Goal: Task Accomplishment & Management: Use online tool/utility

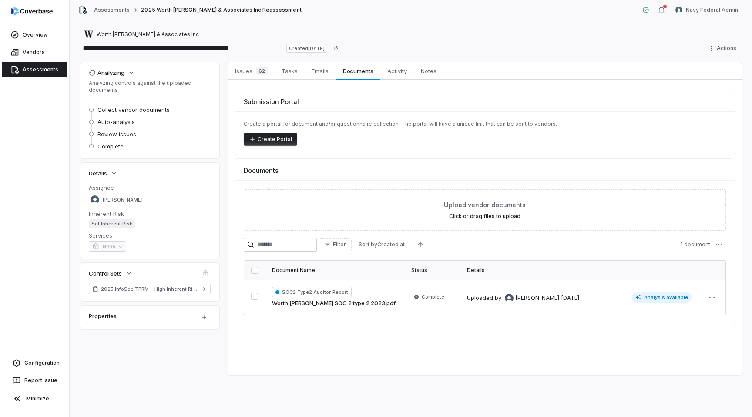
click at [23, 69] on link "Assessments" at bounding box center [35, 70] width 66 height 16
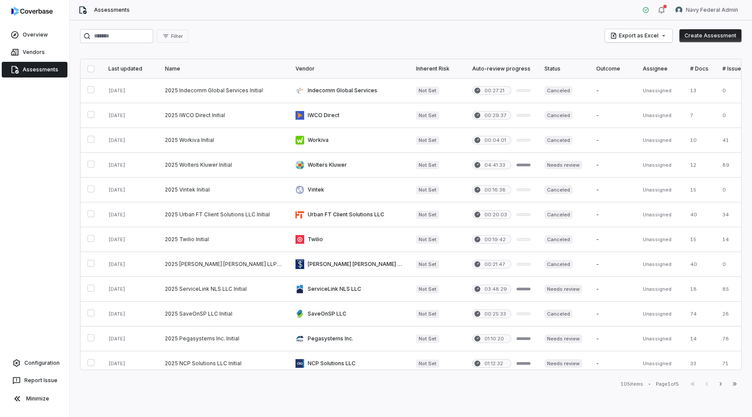
click at [119, 68] on div "Last updated" at bounding box center [129, 68] width 43 height 7
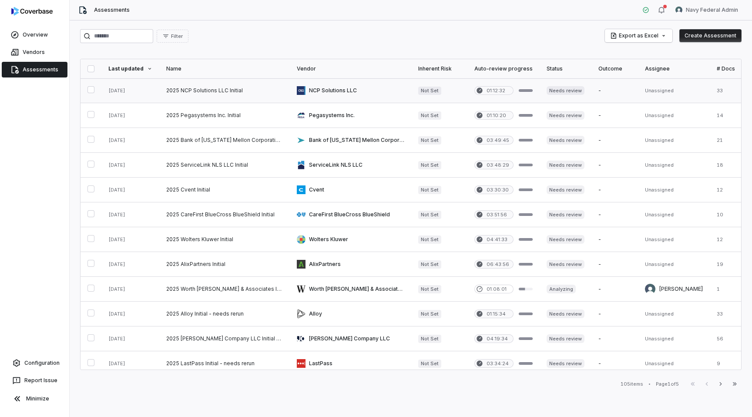
click at [182, 88] on link at bounding box center [224, 90] width 130 height 24
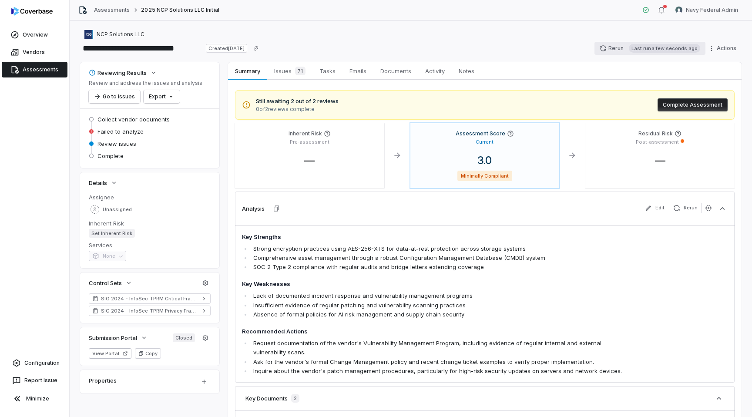
click at [614, 46] on button "Rerun Last run a few seconds ago" at bounding box center [649, 48] width 111 height 13
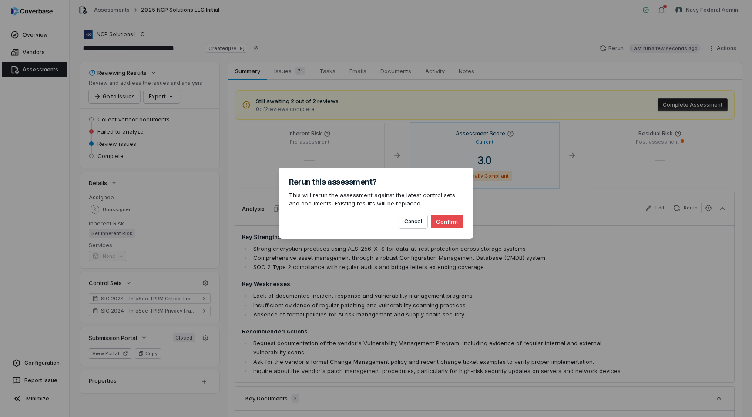
click at [444, 222] on button "Confirm" at bounding box center [447, 221] width 32 height 13
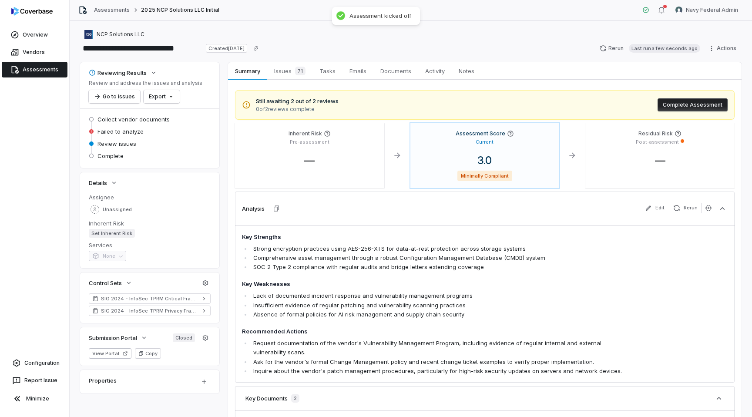
click at [40, 70] on link "Assessments" at bounding box center [35, 70] width 66 height 16
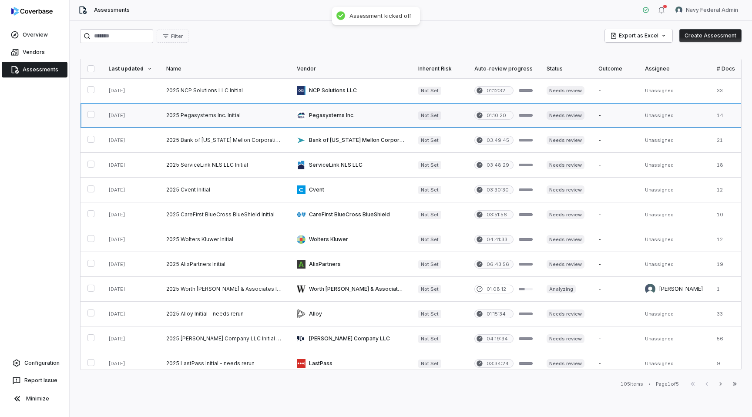
click at [221, 115] on link at bounding box center [224, 115] width 130 height 24
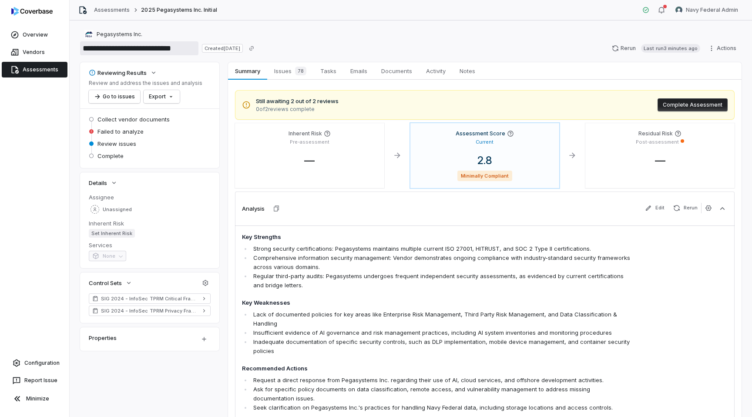
click at [190, 48] on input "**********" at bounding box center [139, 48] width 118 height 14
type input "**********"
click at [468, 40] on div "**********" at bounding box center [410, 41] width 661 height 24
click at [435, 69] on span "Activity" at bounding box center [435, 70] width 27 height 11
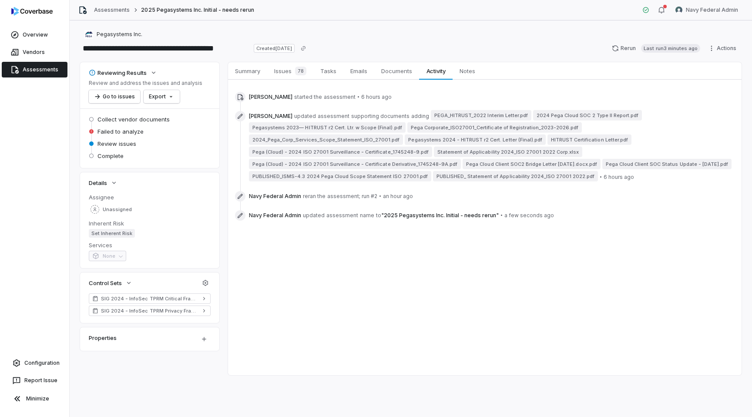
click at [48, 73] on link "Assessments" at bounding box center [35, 70] width 66 height 16
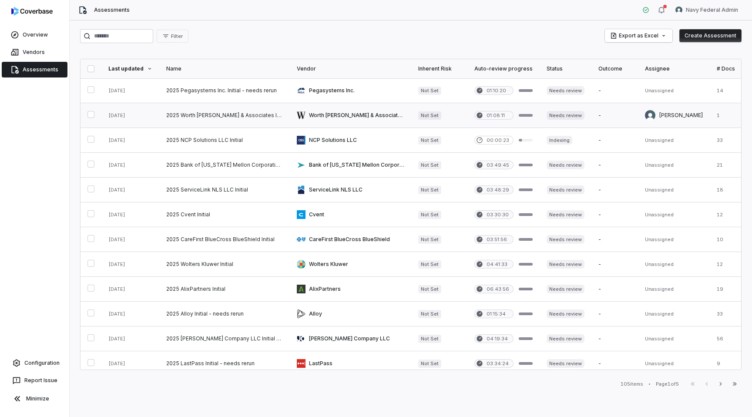
click at [219, 115] on link at bounding box center [224, 115] width 130 height 24
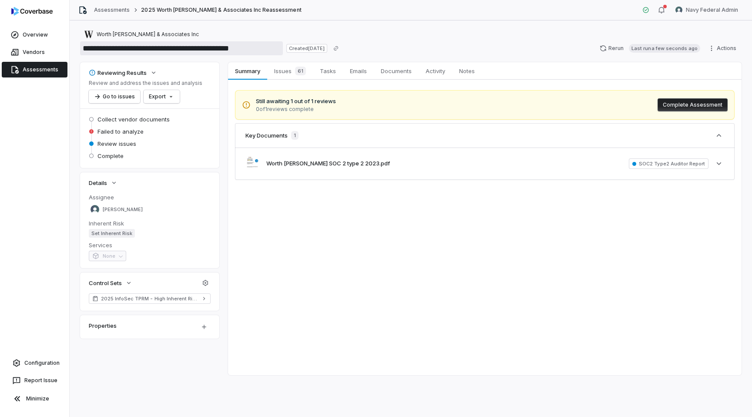
click at [269, 48] on input "**********" at bounding box center [181, 48] width 203 height 14
type input "**********"
click at [249, 31] on div "Worth Higgins & Associates Inc" at bounding box center [410, 34] width 661 height 10
click at [32, 70] on link "Assessments" at bounding box center [35, 70] width 66 height 16
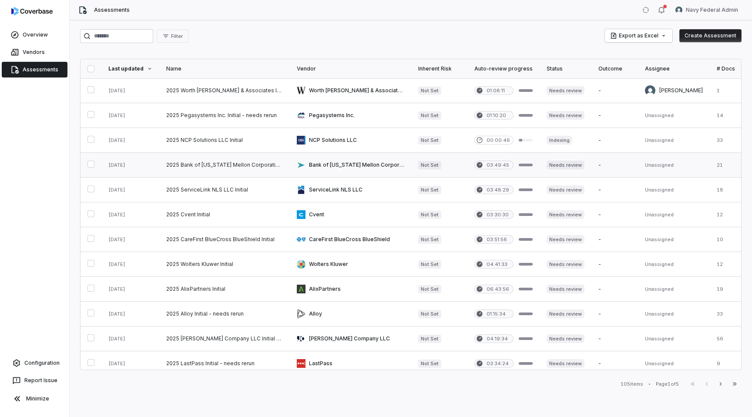
click at [269, 165] on link at bounding box center [224, 165] width 130 height 24
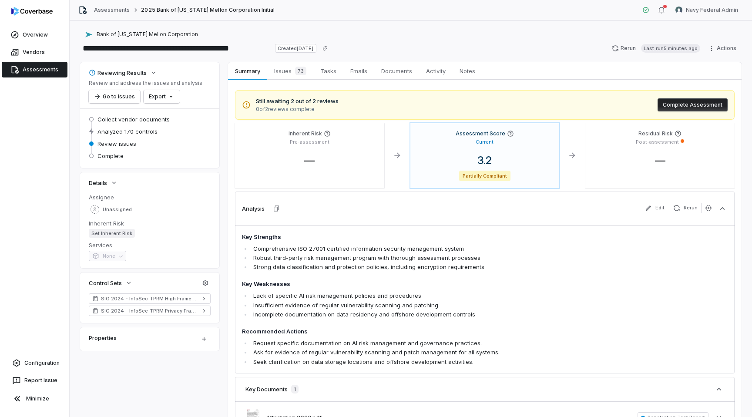
click at [47, 70] on link "Assessments" at bounding box center [35, 70] width 66 height 16
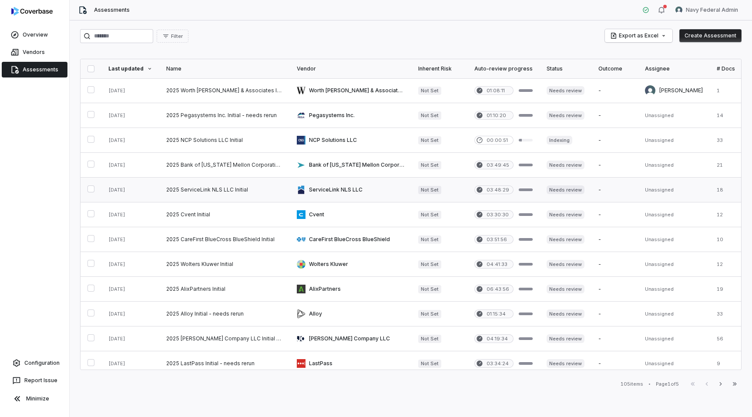
click at [354, 187] on link at bounding box center [350, 189] width 121 height 24
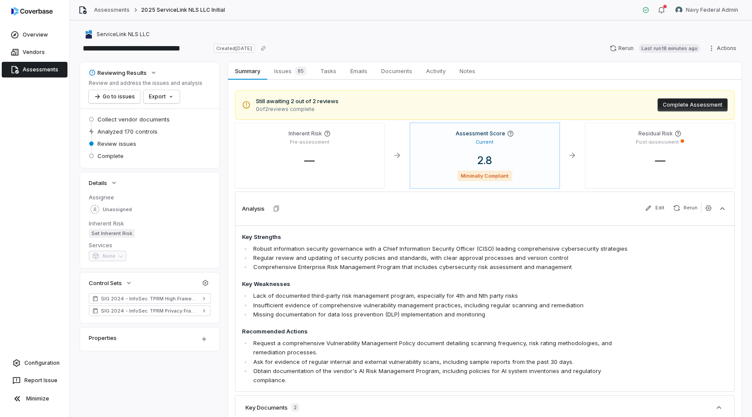
click at [58, 77] on link "Assessments" at bounding box center [35, 70] width 66 height 16
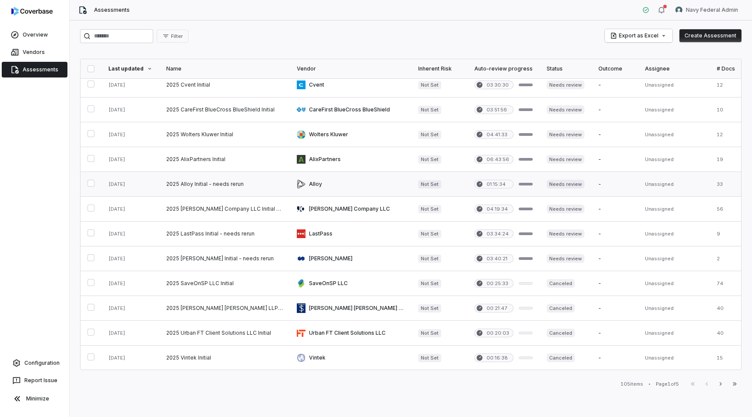
scroll to position [158, 0]
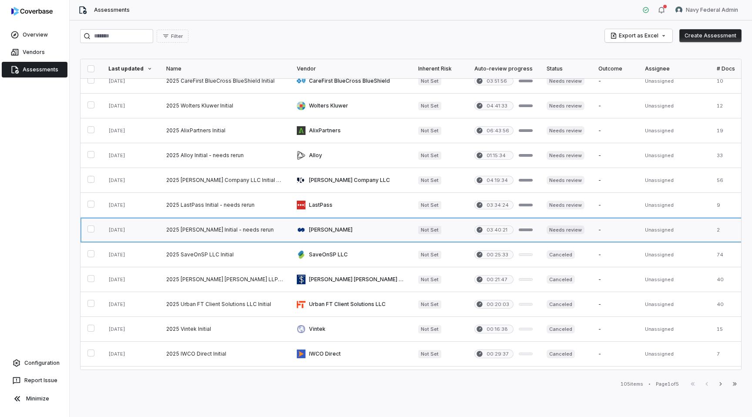
click at [337, 233] on link at bounding box center [350, 229] width 121 height 24
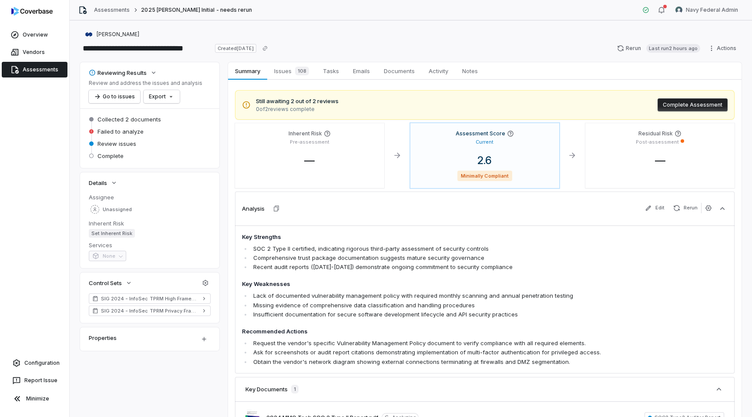
click at [37, 68] on link "Assessments" at bounding box center [35, 70] width 66 height 16
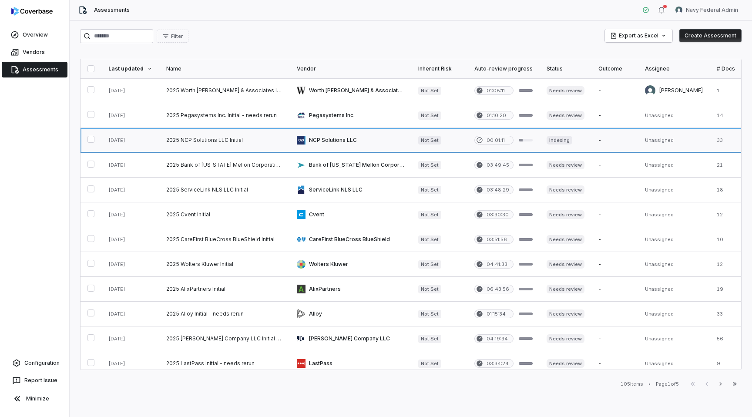
click at [250, 141] on link at bounding box center [224, 140] width 130 height 24
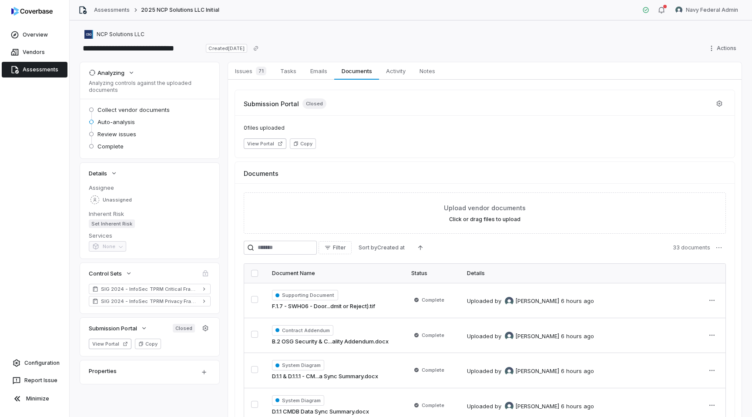
click at [44, 65] on link "Assessments" at bounding box center [35, 70] width 66 height 16
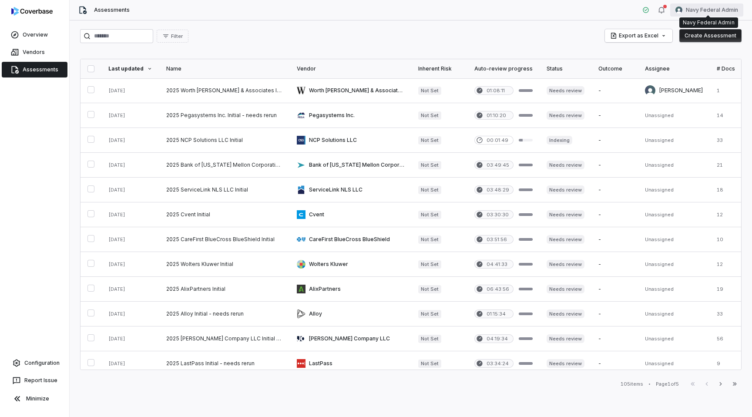
click at [712, 7] on html "Overview Vendors Assessments Configuration Report Issue Minimize Assessments Na…" at bounding box center [376, 208] width 752 height 417
click at [702, 77] on div "Log out" at bounding box center [706, 80] width 67 height 14
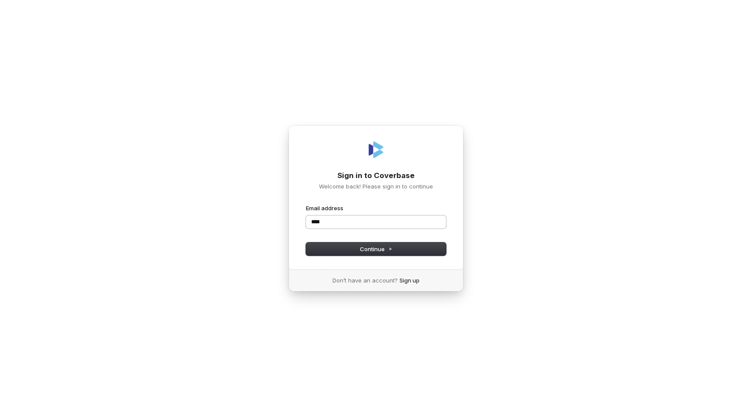
type input "*****"
click at [0, 416] on com-1password-button at bounding box center [0, 417] width 0 height 0
type input "**********"
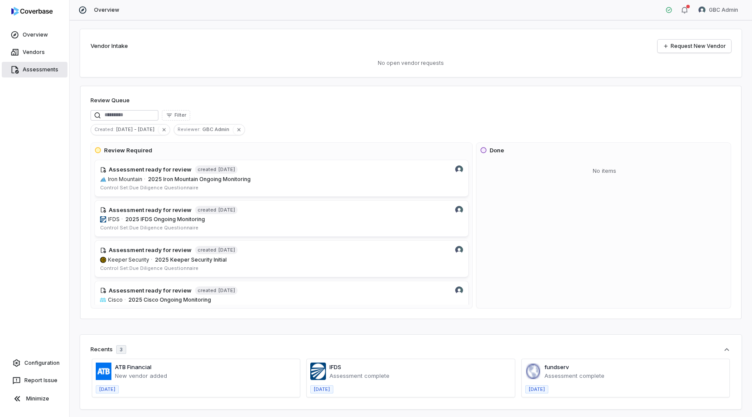
click at [28, 69] on link "Assessments" at bounding box center [35, 70] width 66 height 16
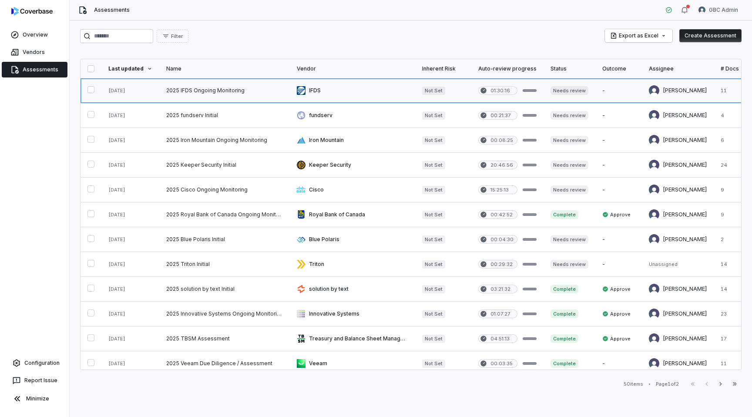
click at [239, 94] on link at bounding box center [224, 90] width 130 height 24
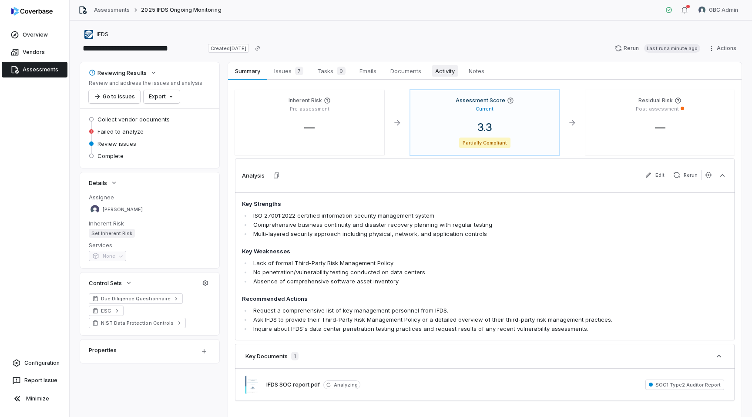
click at [445, 70] on span "Activity" at bounding box center [445, 70] width 27 height 11
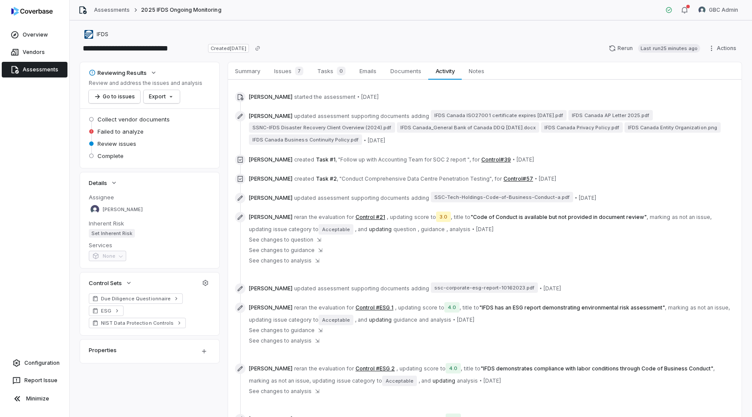
click at [20, 71] on link "Assessments" at bounding box center [35, 70] width 66 height 16
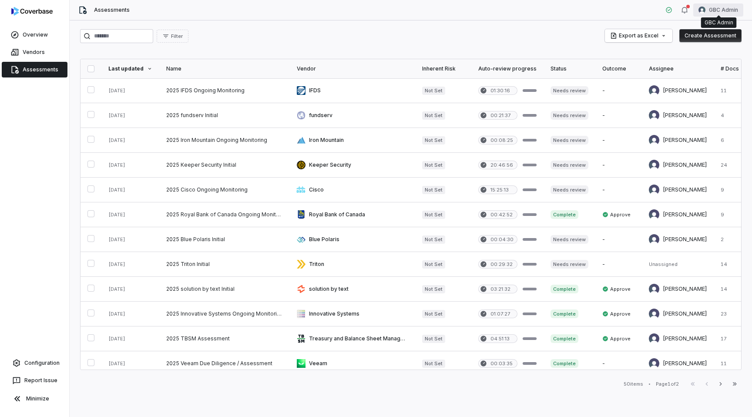
click at [711, 9] on html "Overview Vendors Assessments Configuration Report Issue Minimize Assessments GB…" at bounding box center [376, 208] width 752 height 417
click at [715, 77] on div "Log out" at bounding box center [706, 80] width 67 height 14
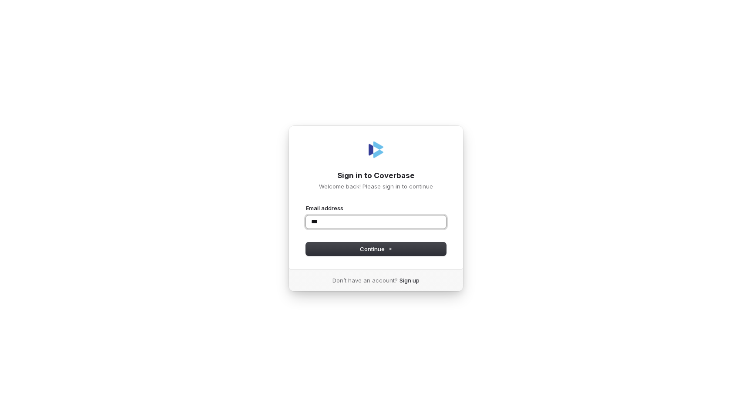
type input "****"
click at [279, 138] on div "Sign in to Coverbase Welcome back! Please sign in to continue Email address Pas…" at bounding box center [376, 208] width 752 height 417
type input "**********"
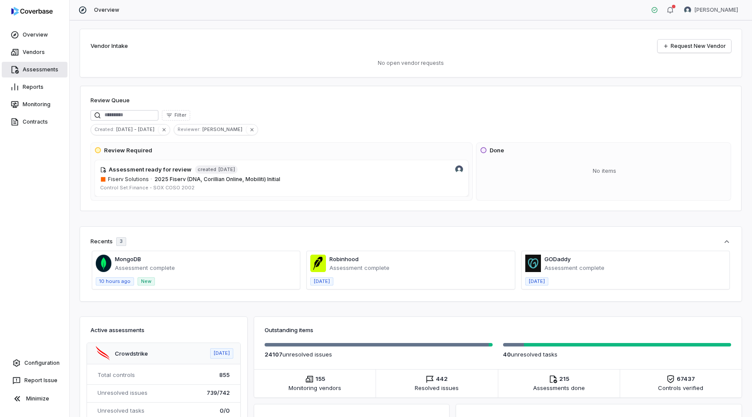
click at [38, 69] on link "Assessments" at bounding box center [35, 70] width 66 height 16
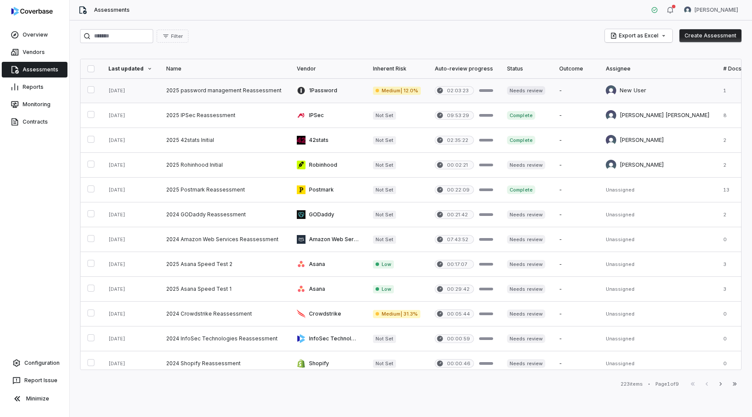
click at [194, 87] on link at bounding box center [224, 90] width 130 height 24
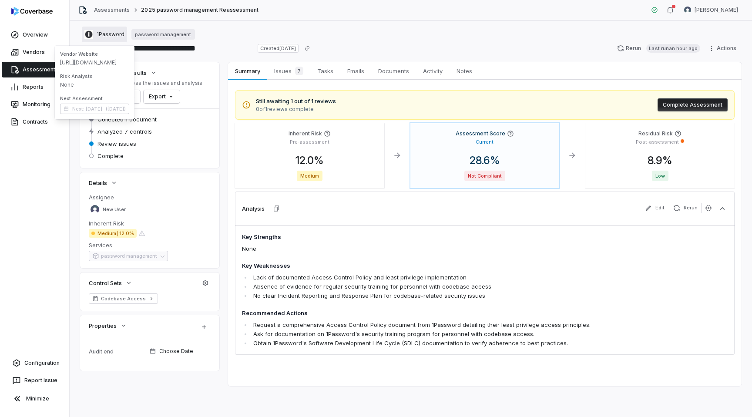
click at [107, 34] on span "1Password" at bounding box center [111, 34] width 28 height 7
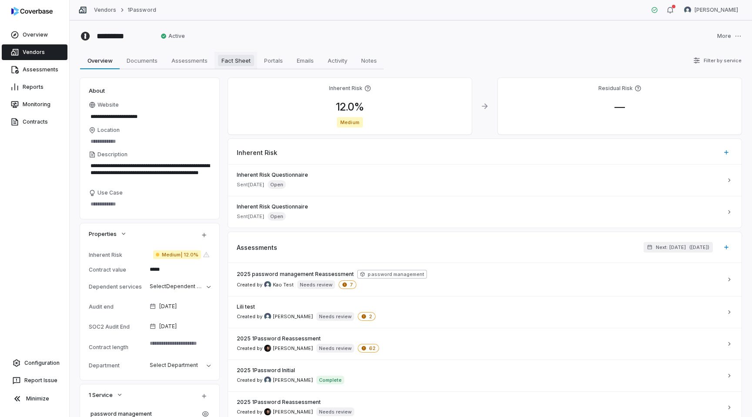
click at [226, 67] on link "Fact Sheet Fact Sheet" at bounding box center [235, 60] width 43 height 17
type textarea "*"
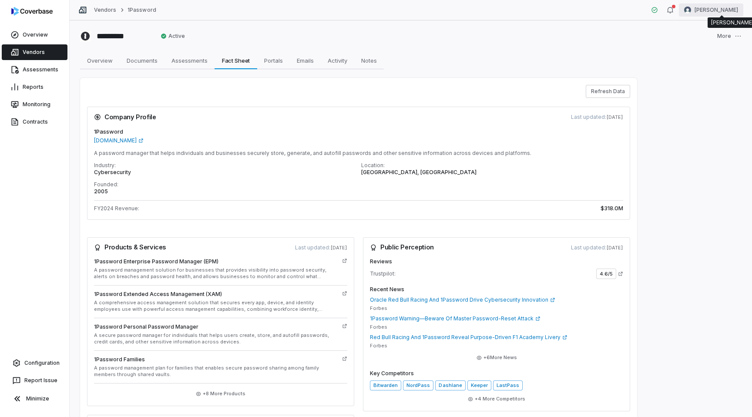
click at [716, 13] on html "Overview Vendors Assessments Reports Monitoring Contracts Configuration Report …" at bounding box center [376, 208] width 752 height 417
click at [697, 79] on div "Log out" at bounding box center [706, 80] width 67 height 14
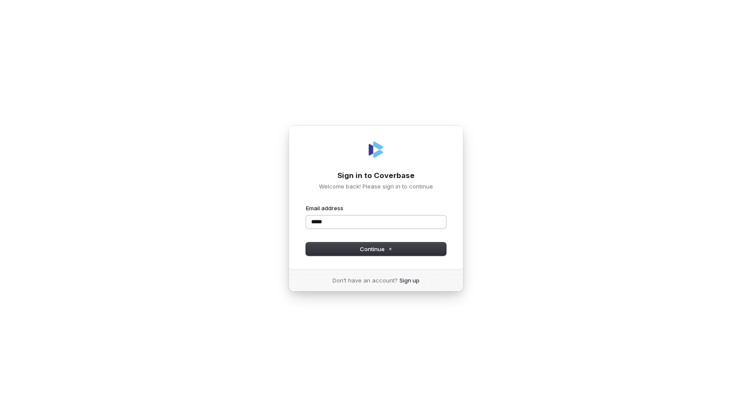
click at [377, 225] on input "*****" at bounding box center [376, 221] width 140 height 13
type input "**********"
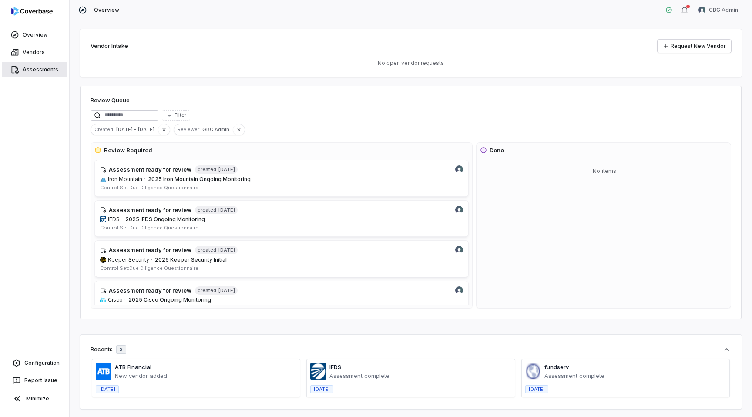
click at [31, 66] on link "Assessments" at bounding box center [35, 70] width 66 height 16
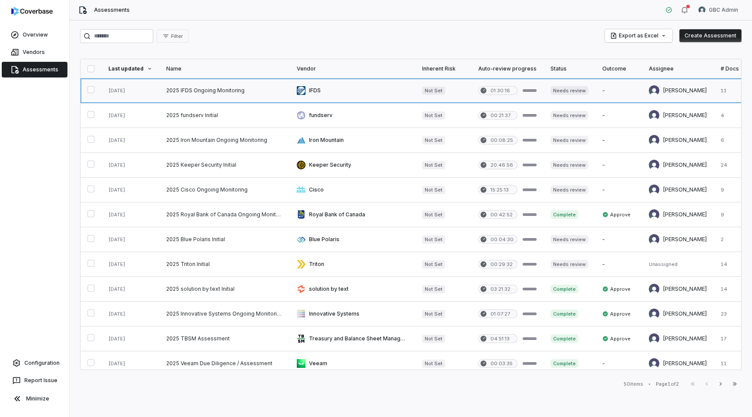
click at [183, 92] on link at bounding box center [224, 90] width 130 height 24
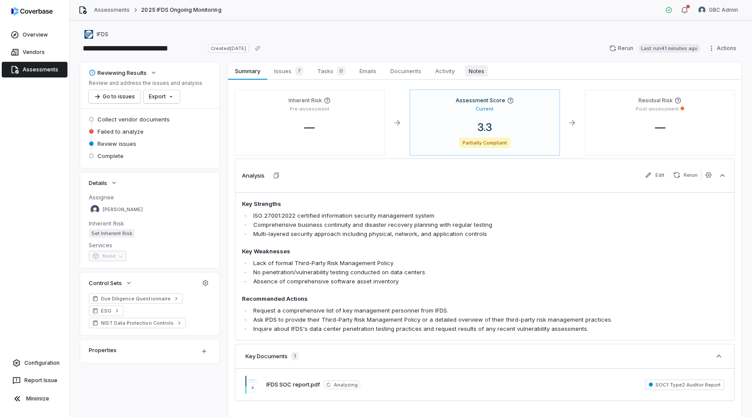
click at [476, 70] on span "Notes" at bounding box center [476, 70] width 23 height 11
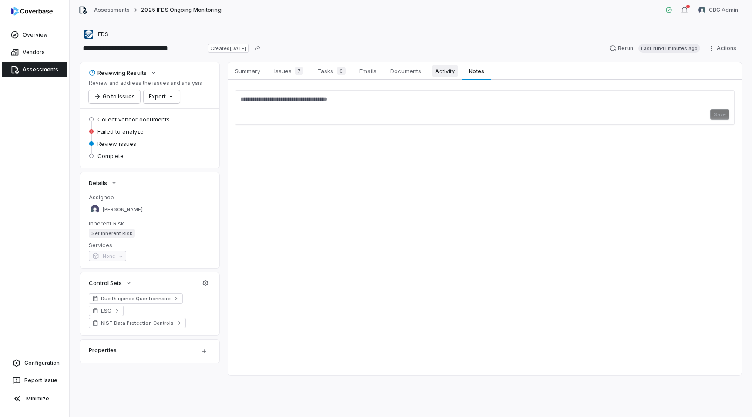
click at [439, 75] on span "Activity" at bounding box center [445, 70] width 27 height 11
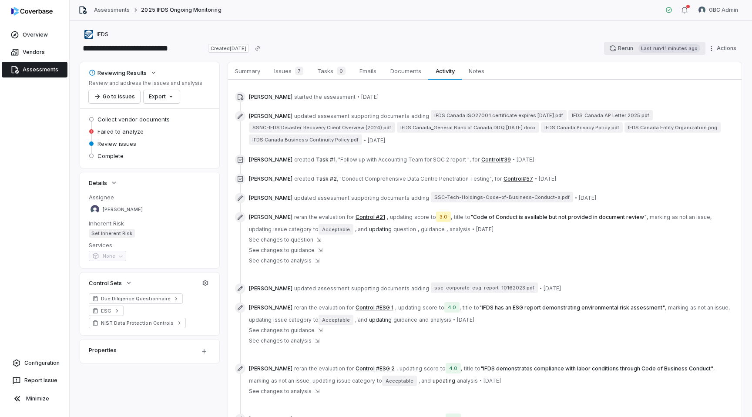
click at [622, 46] on button "Rerun Last run 41 minutes ago" at bounding box center [654, 48] width 101 height 13
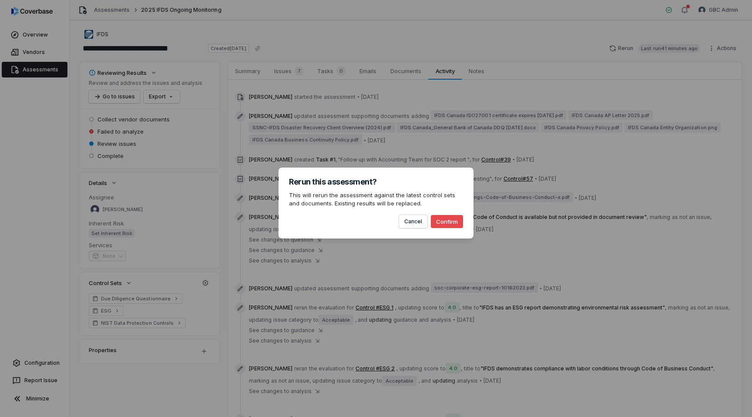
click at [470, 329] on div "Rerun this assessment? This will rerun the assessment against the latest contro…" at bounding box center [376, 208] width 752 height 417
click at [414, 223] on button "Cancel" at bounding box center [413, 221] width 28 height 13
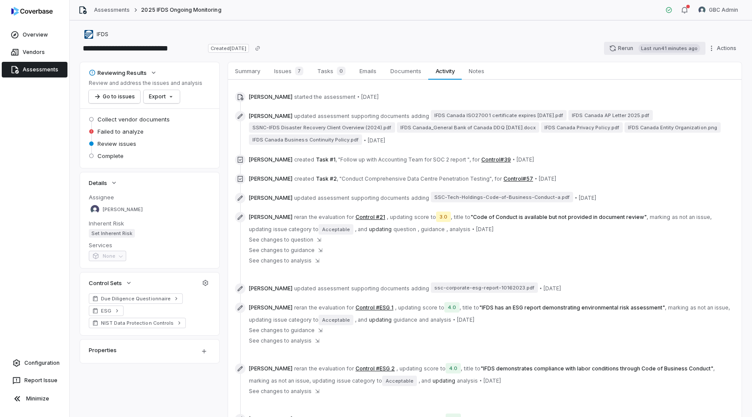
click at [632, 47] on button "Rerun Last run 41 minutes ago" at bounding box center [654, 48] width 101 height 13
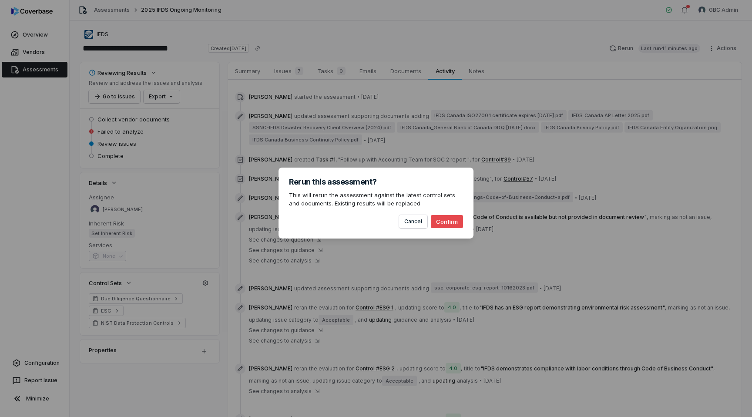
click at [440, 224] on button "Confirm" at bounding box center [447, 221] width 32 height 13
